Goal: Find specific page/section: Find specific page/section

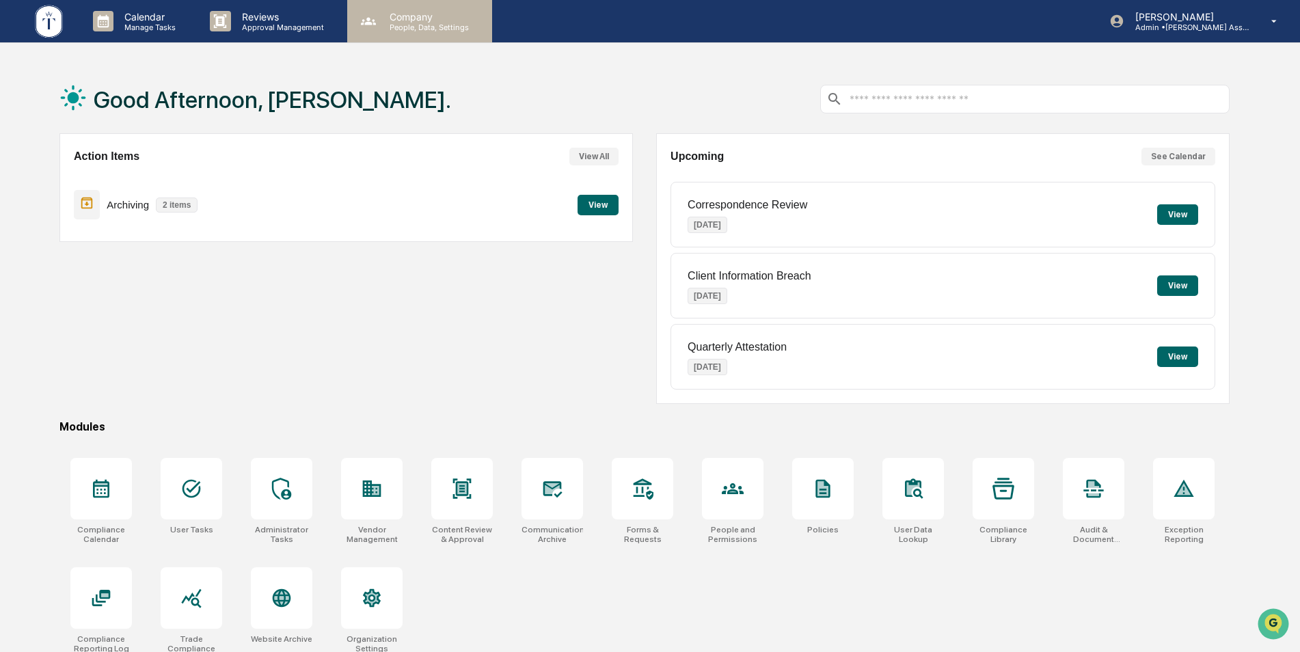
click at [413, 29] on p "People, Data, Settings" at bounding box center [427, 28] width 97 height 10
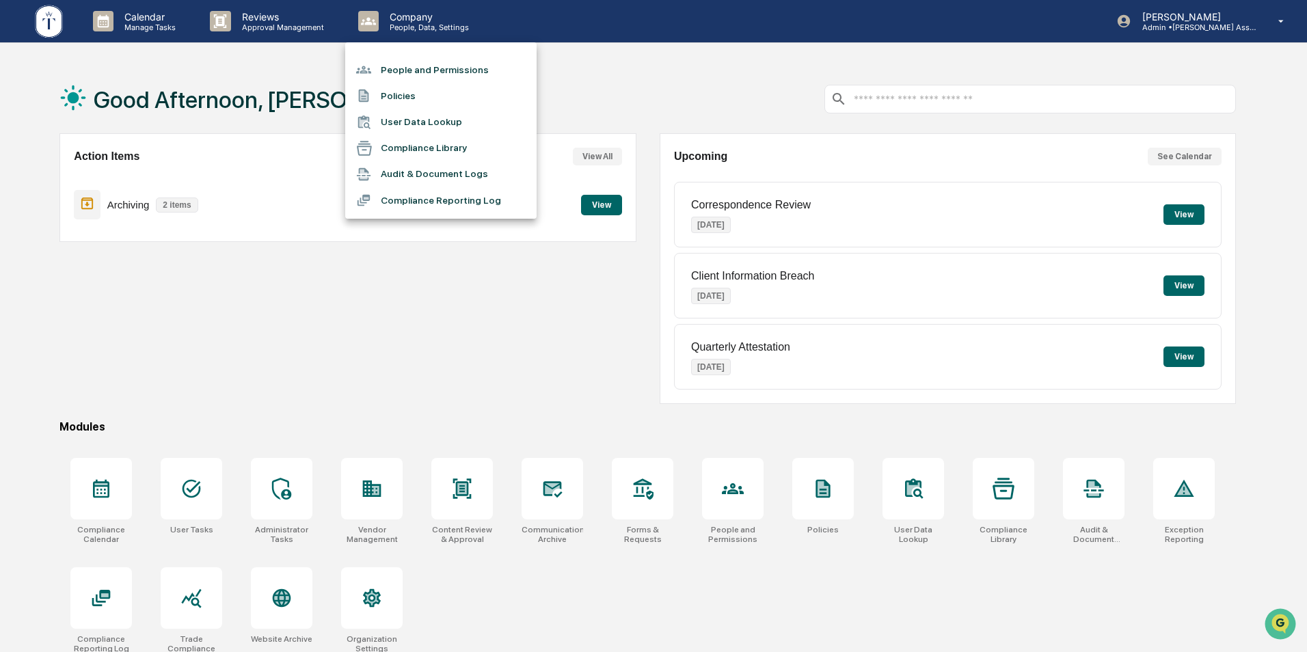
click at [412, 58] on li "People and Permissions" at bounding box center [440, 70] width 191 height 26
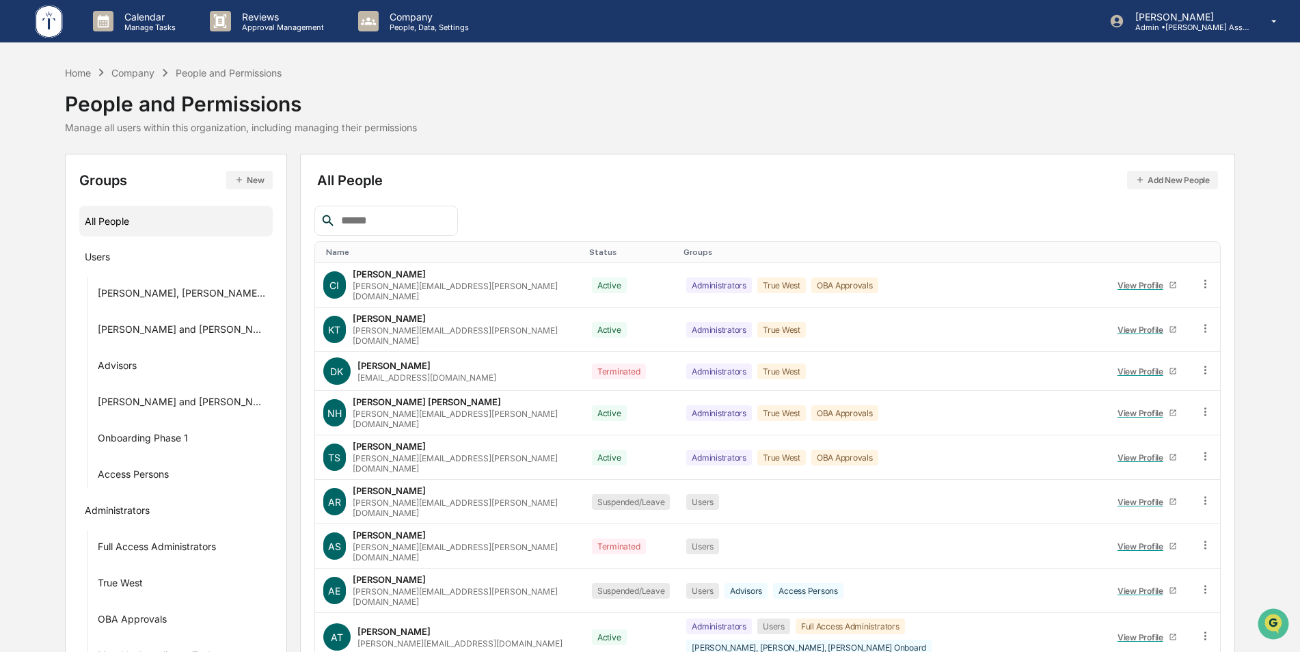
click at [384, 220] on input "text" at bounding box center [394, 221] width 116 height 18
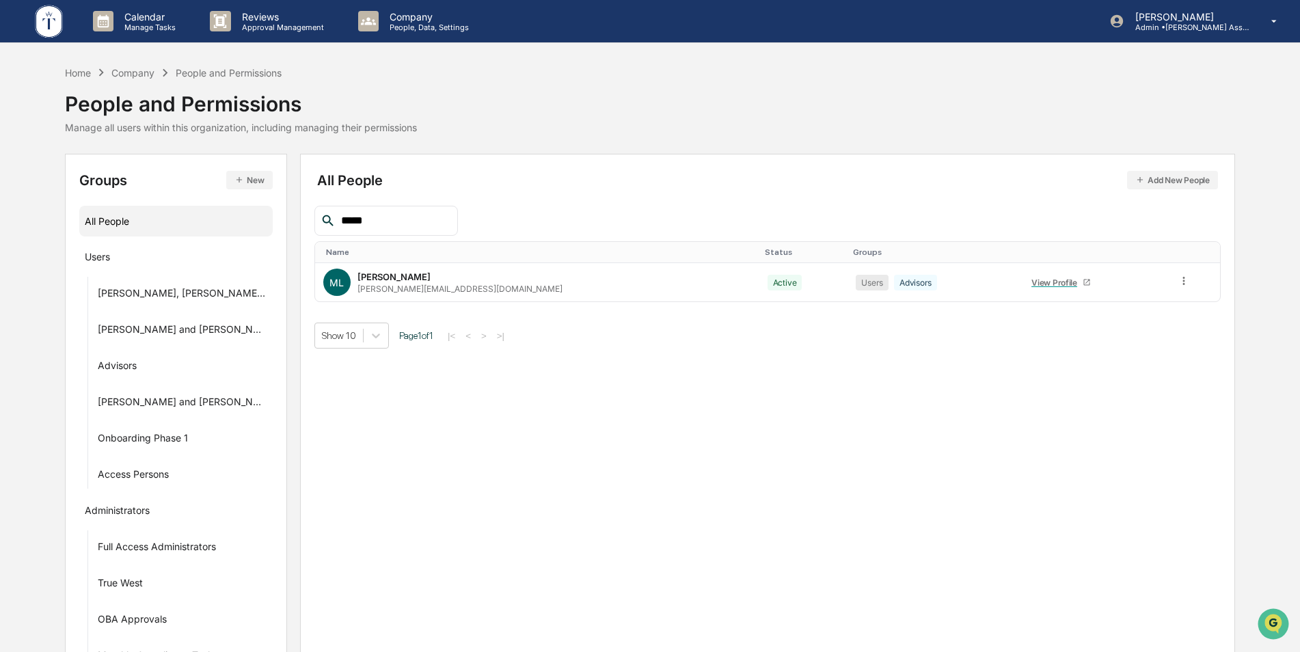
type input "*****"
click at [1083, 281] on icon at bounding box center [1087, 282] width 8 height 8
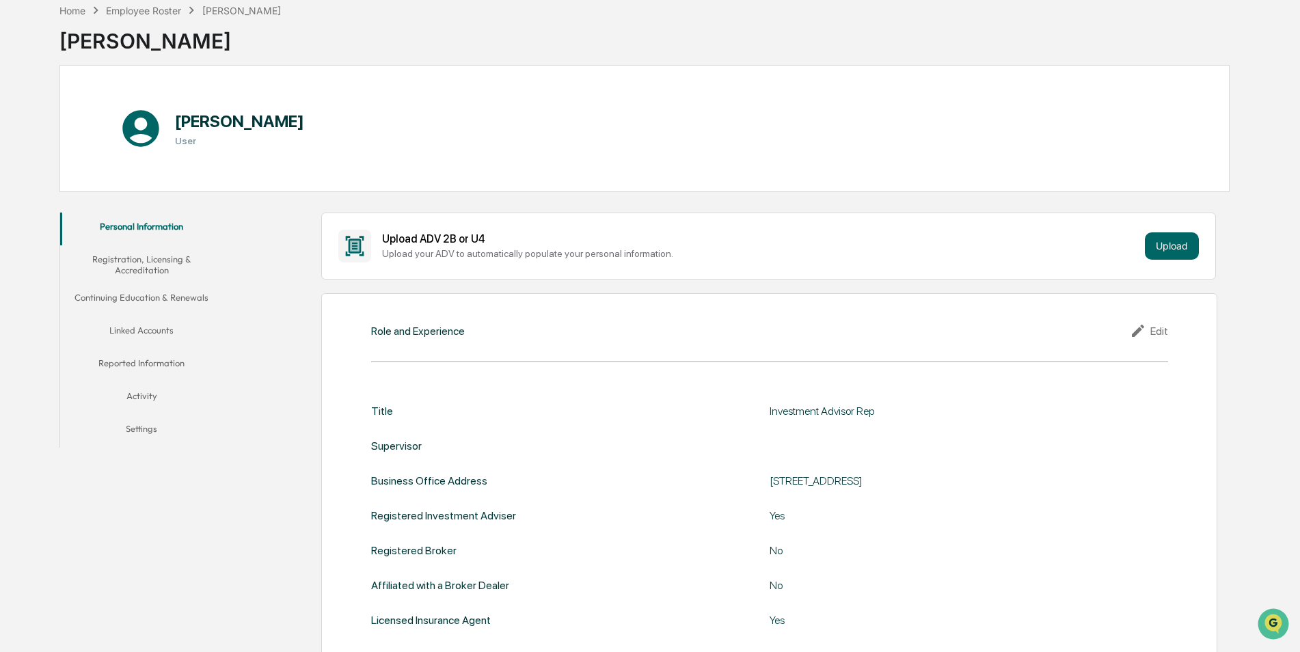
click at [131, 333] on button "Linked Accounts" at bounding box center [141, 333] width 163 height 33
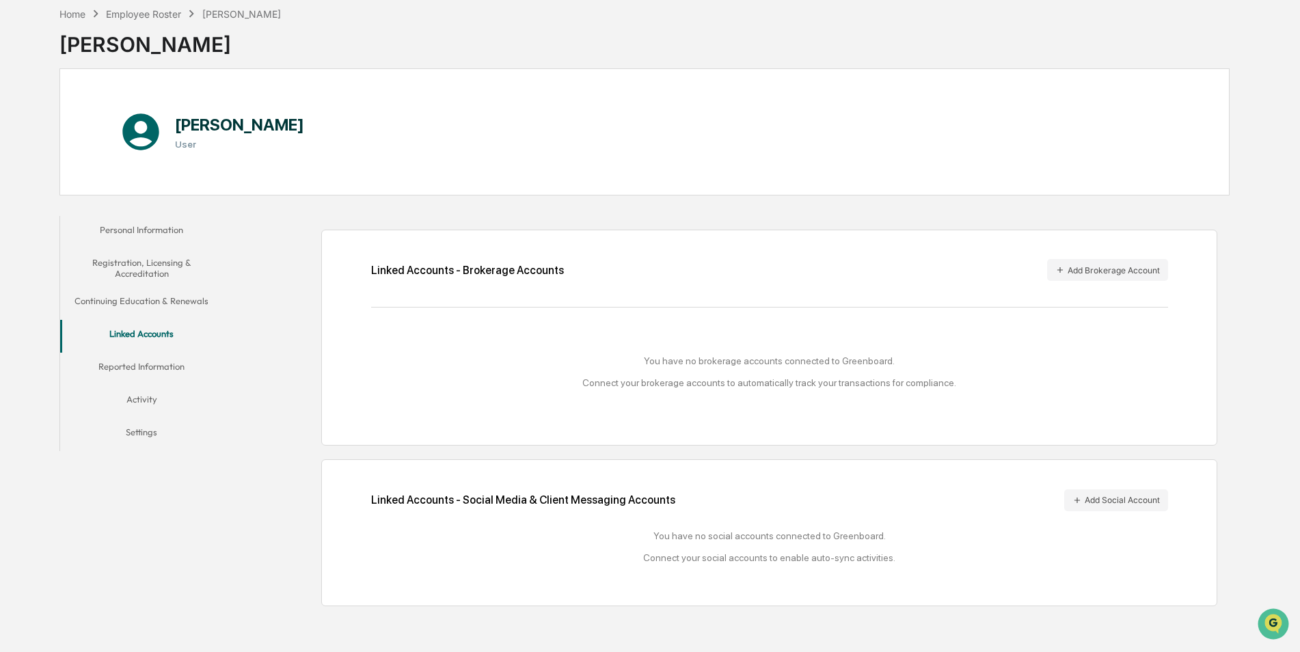
click at [790, 41] on div "Home Employee Roster [PERSON_NAME] [PERSON_NAME]" at bounding box center [644, 34] width 1170 height 68
